Goal: Transaction & Acquisition: Download file/media

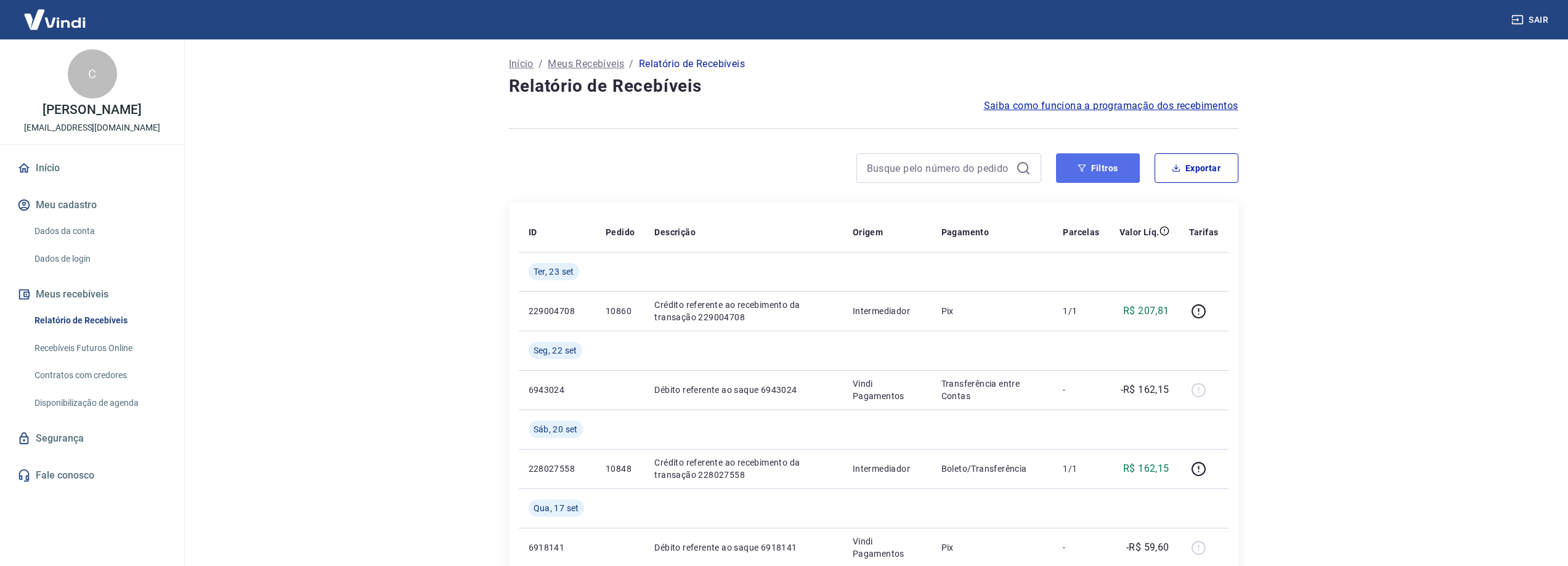
click at [1095, 166] on button "Filtros" at bounding box center [1098, 168] width 84 height 30
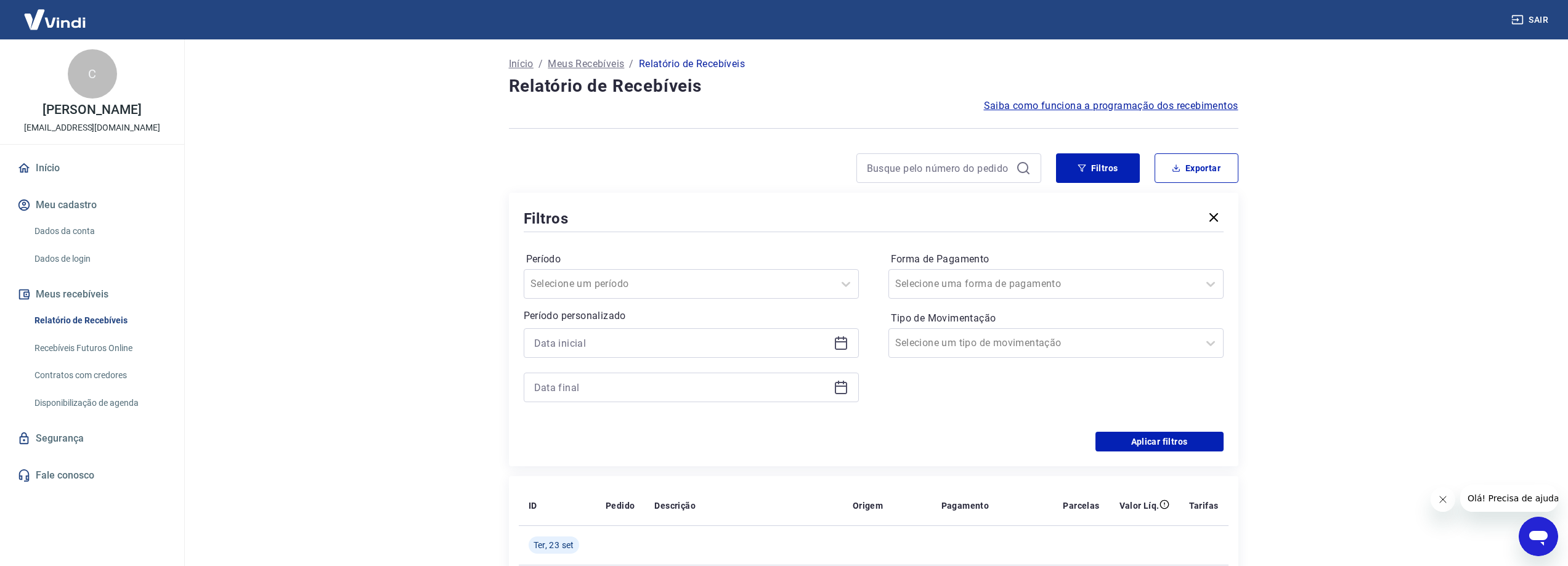
click at [836, 339] on icon at bounding box center [841, 343] width 15 height 15
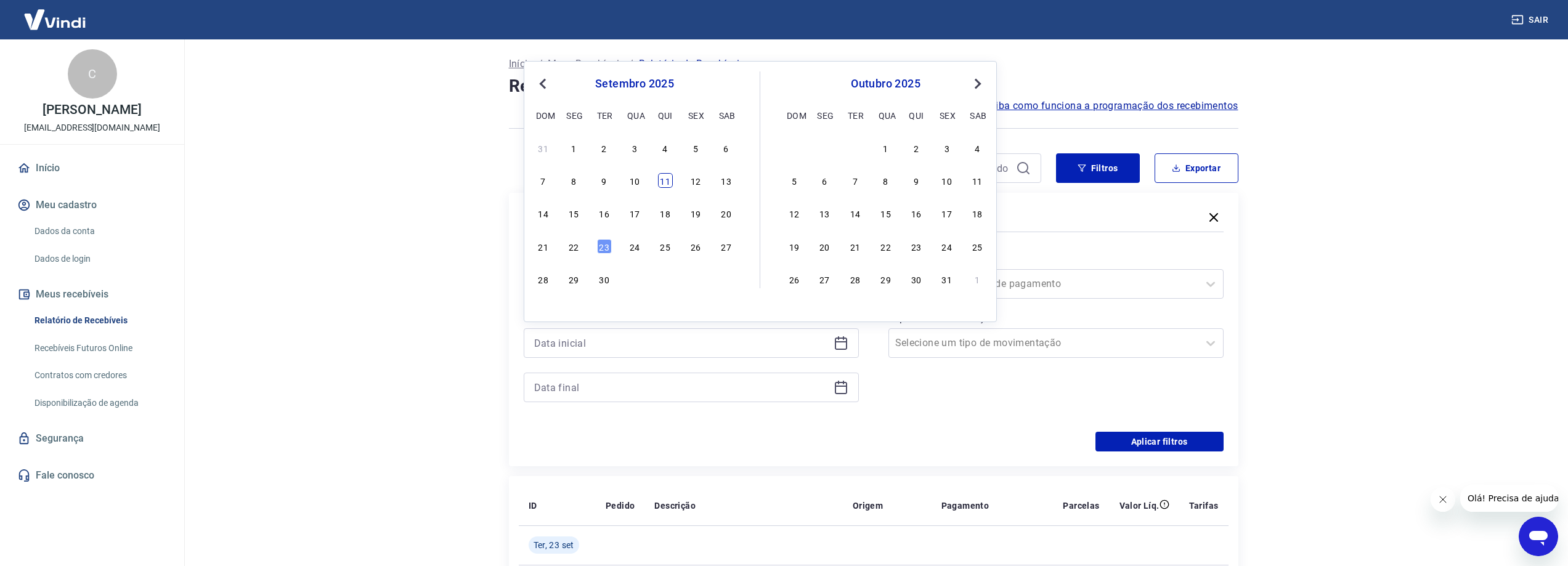
click at [667, 183] on div "11" at bounding box center [665, 180] width 15 height 15
click at [579, 245] on div "Período Selecione um período Período personalizado Previous Month Next Month [D…" at bounding box center [874, 333] width 700 height 197
type input "[DATE]"
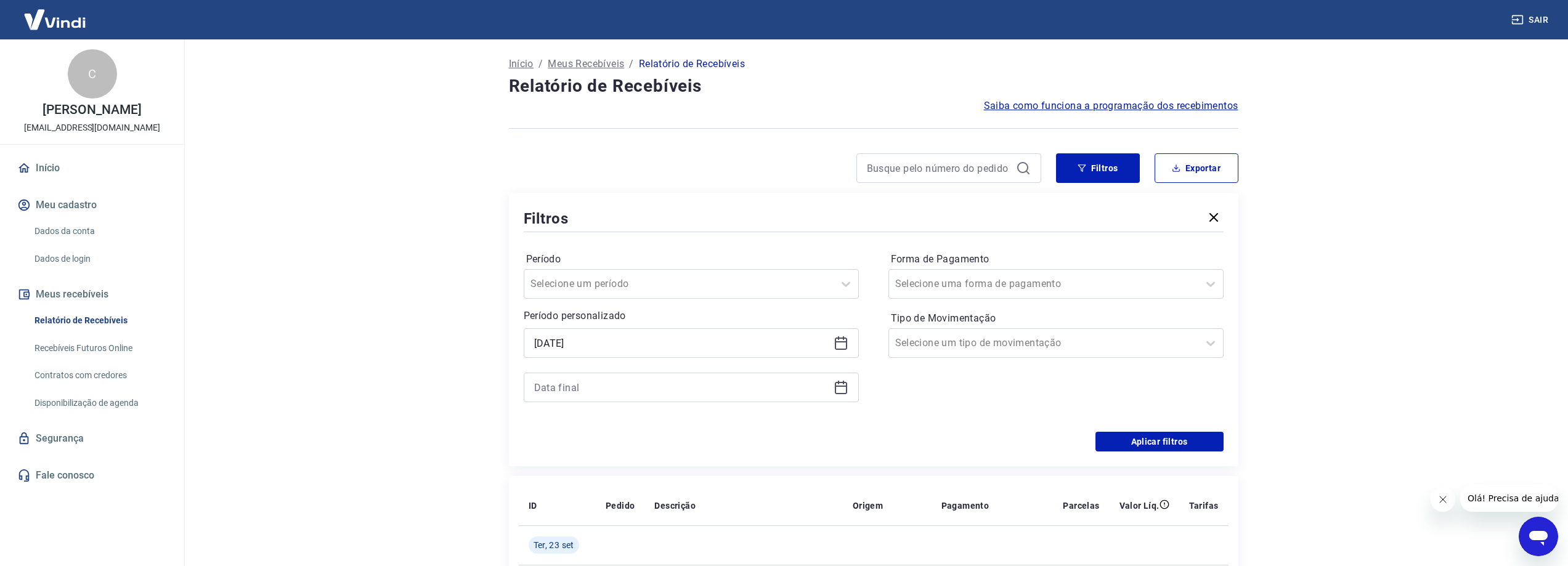
click at [842, 385] on icon at bounding box center [841, 385] width 12 height 1
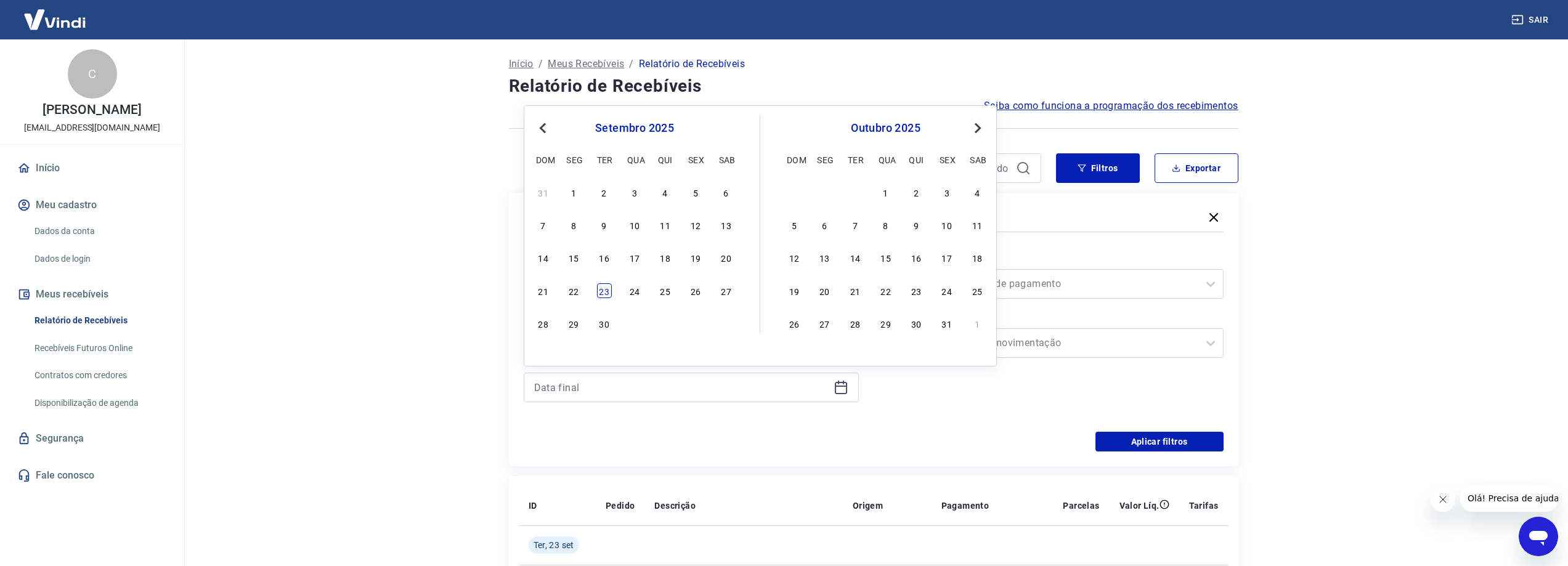
click at [603, 290] on div "23" at bounding box center [604, 290] width 15 height 15
type input "[DATE]"
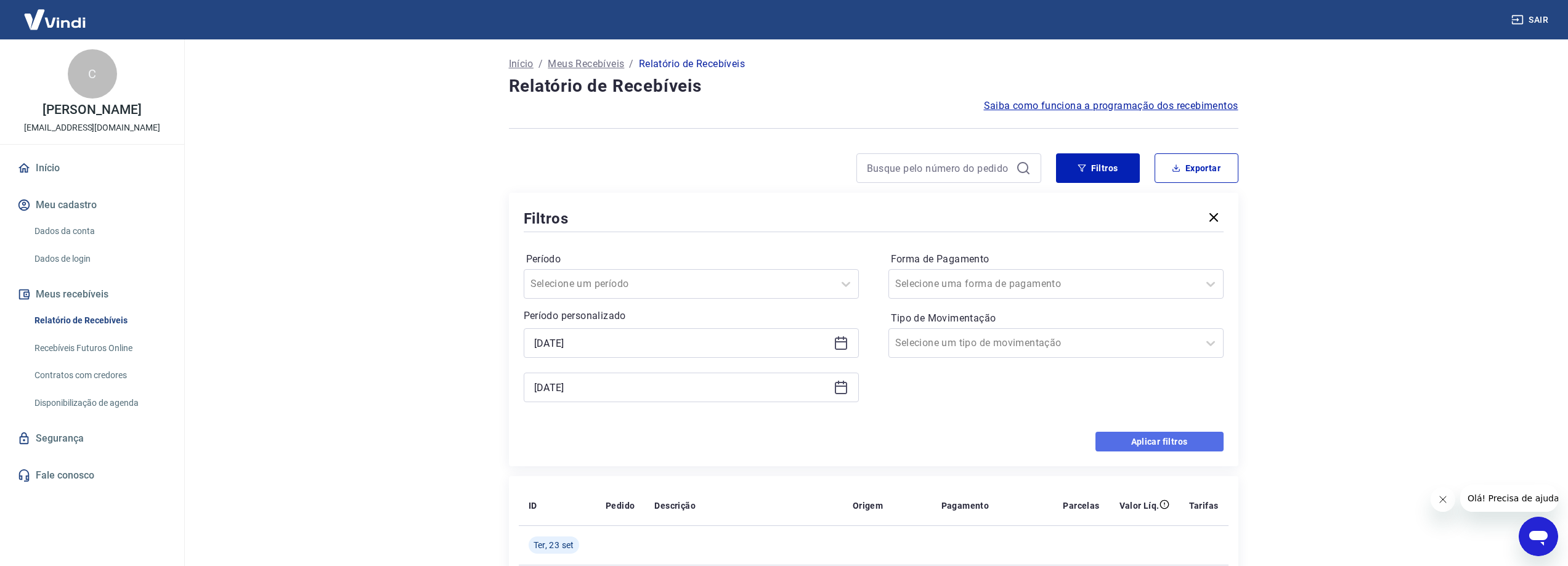
click at [1176, 445] on button "Aplicar filtros" at bounding box center [1159, 441] width 128 height 20
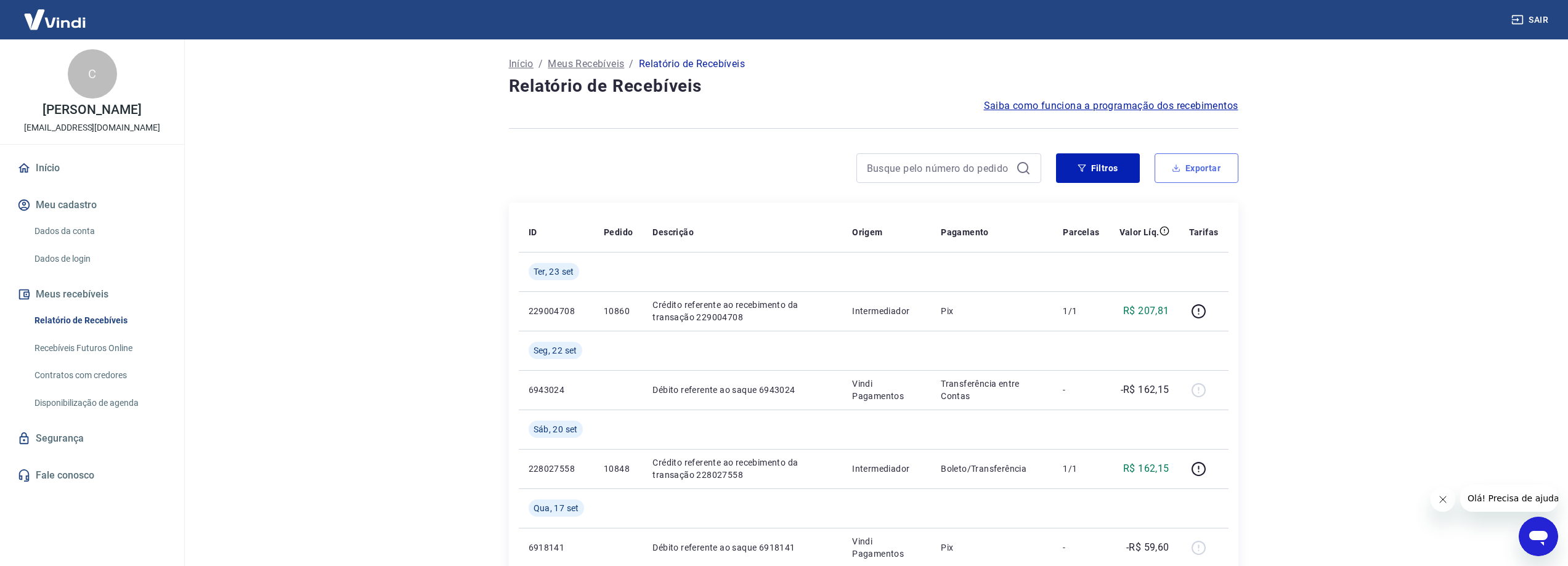
click at [1198, 170] on button "Exportar" at bounding box center [1196, 168] width 84 height 30
type input "[DATE]"
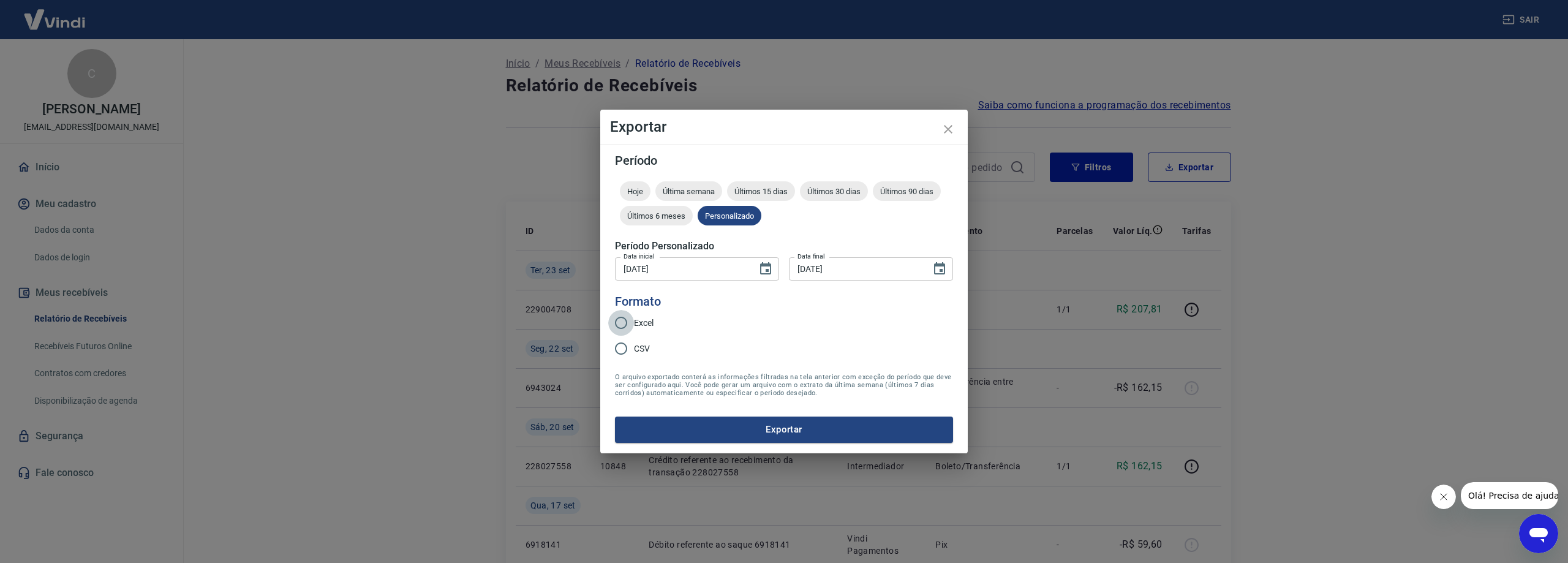
click at [633, 320] on input "Excel" at bounding box center [621, 323] width 26 height 26
radio input "true"
click at [822, 431] on button "Exportar" at bounding box center [784, 430] width 338 height 26
